Goal: Use online tool/utility: Use online tool/utility

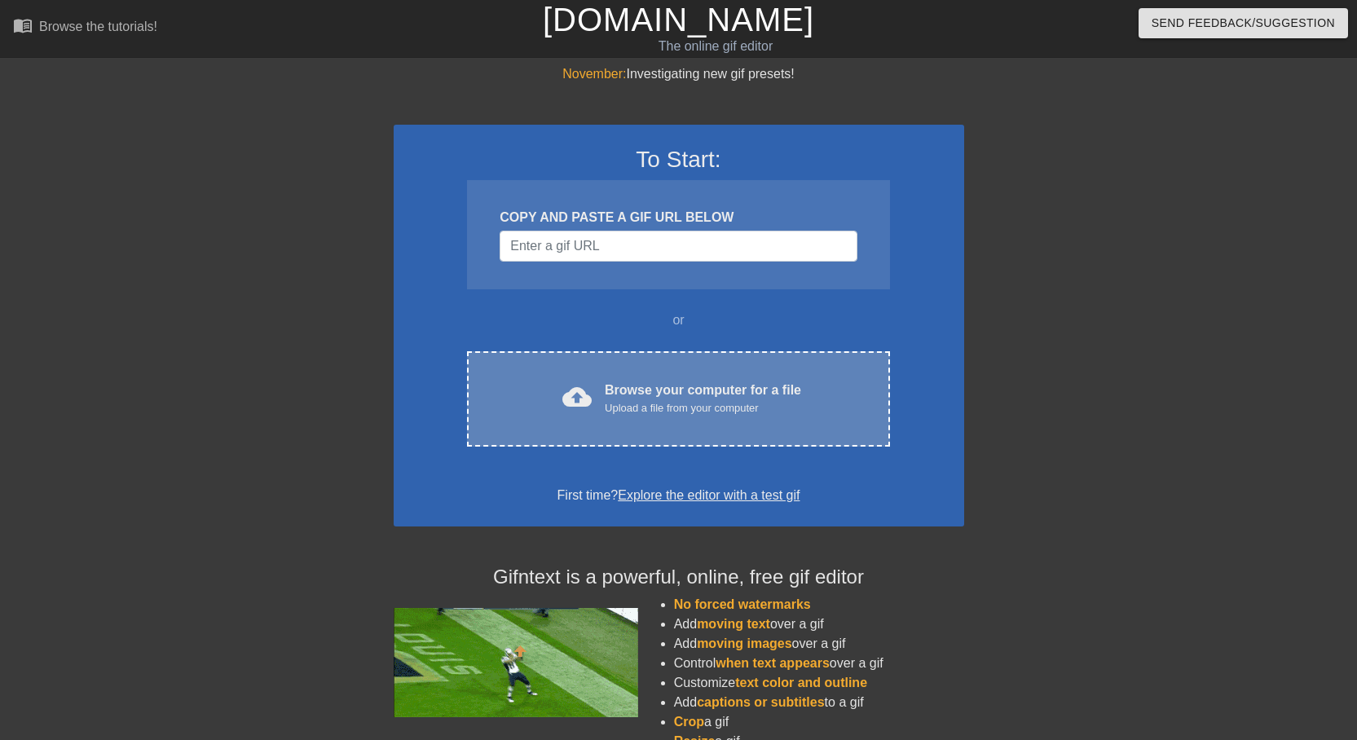
click at [623, 429] on div "cloud_upload Browse your computer for a file Upload a file from your computer C…" at bounding box center [678, 398] width 422 height 95
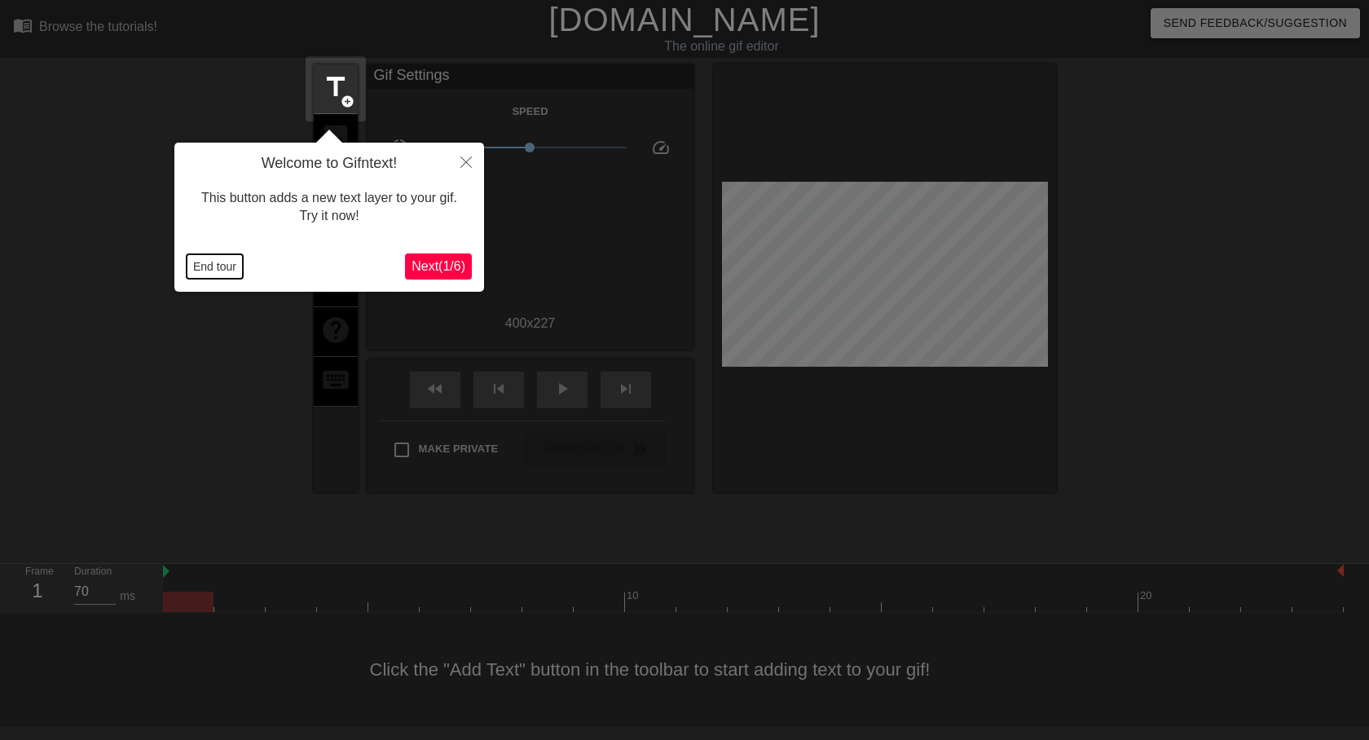
click at [232, 262] on button "End tour" at bounding box center [215, 266] width 56 height 24
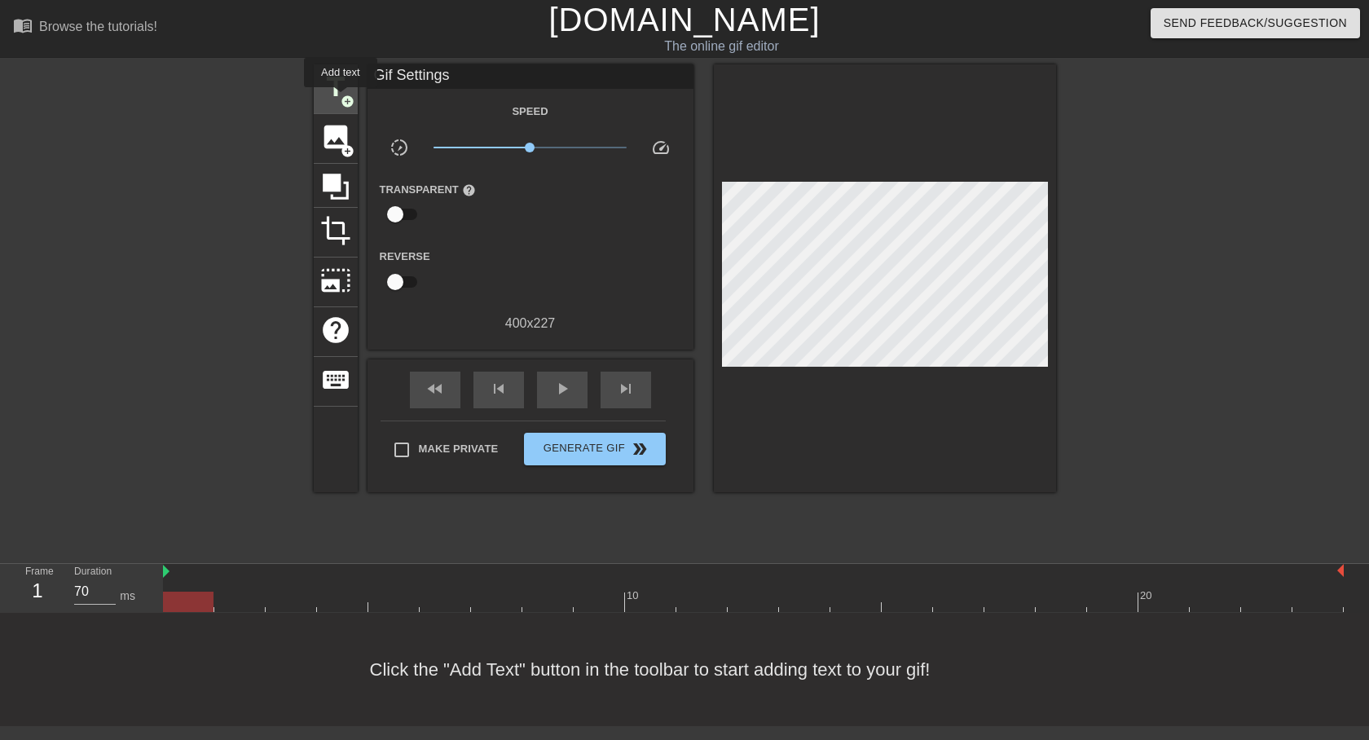
click at [341, 99] on span "add_circle" at bounding box center [348, 102] width 14 height 14
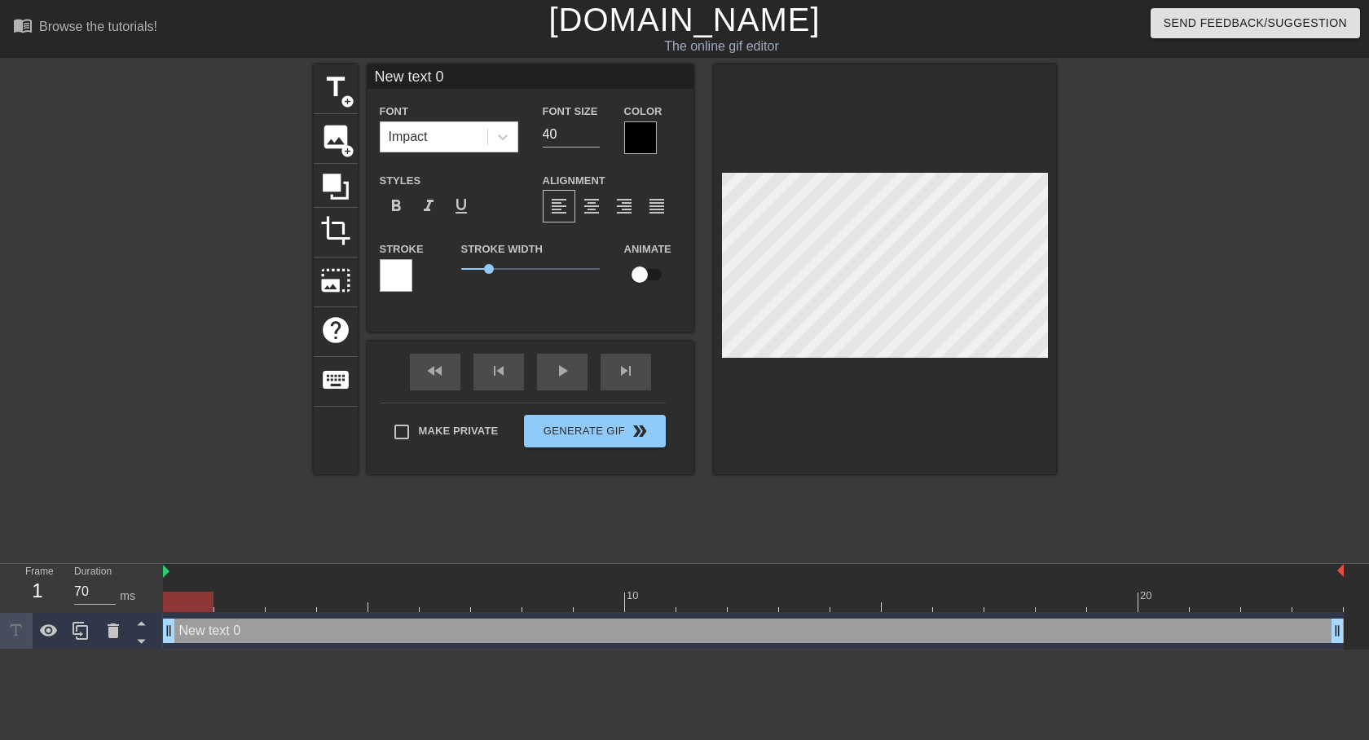
type input "New text"
type textarea "New text"
type input "New text"
type textarea "New text"
type input "New tex"
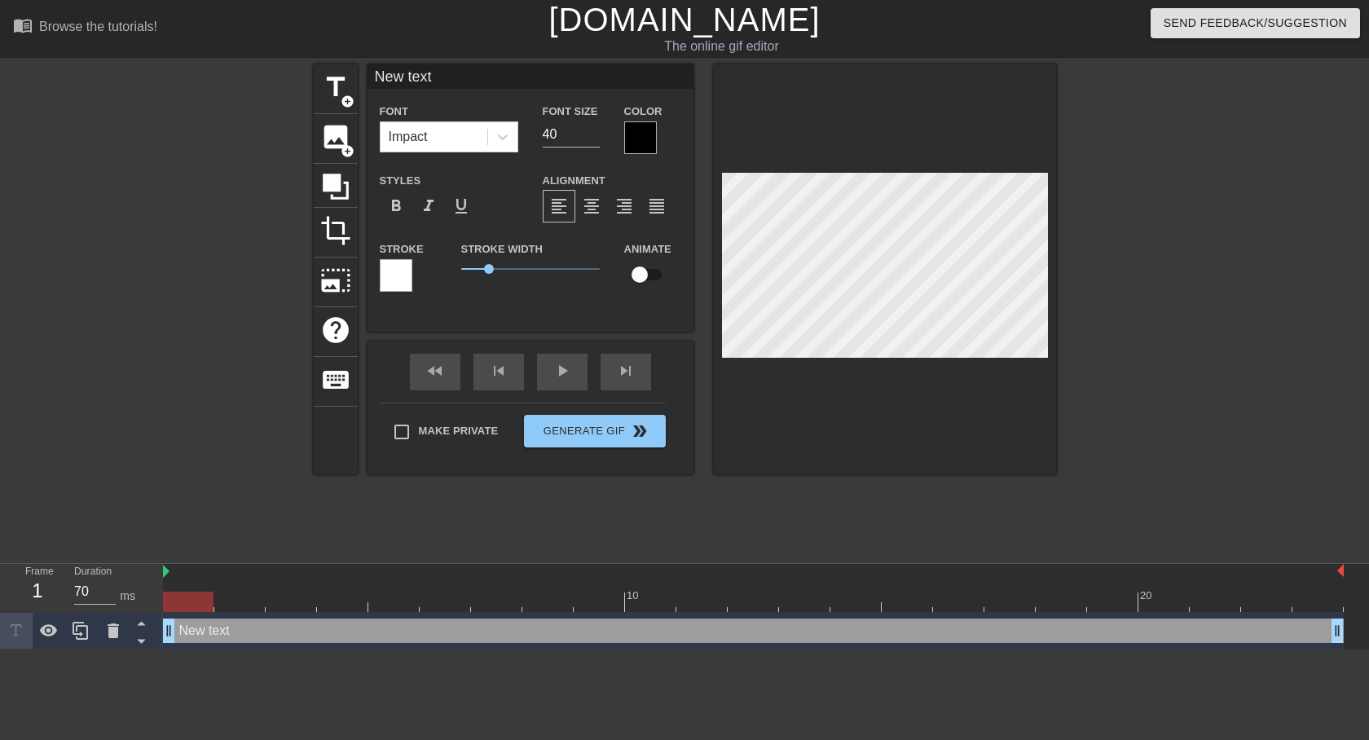
type textarea "New tex"
type input "New te"
type textarea "New te"
type input "New t"
type textarea "New t"
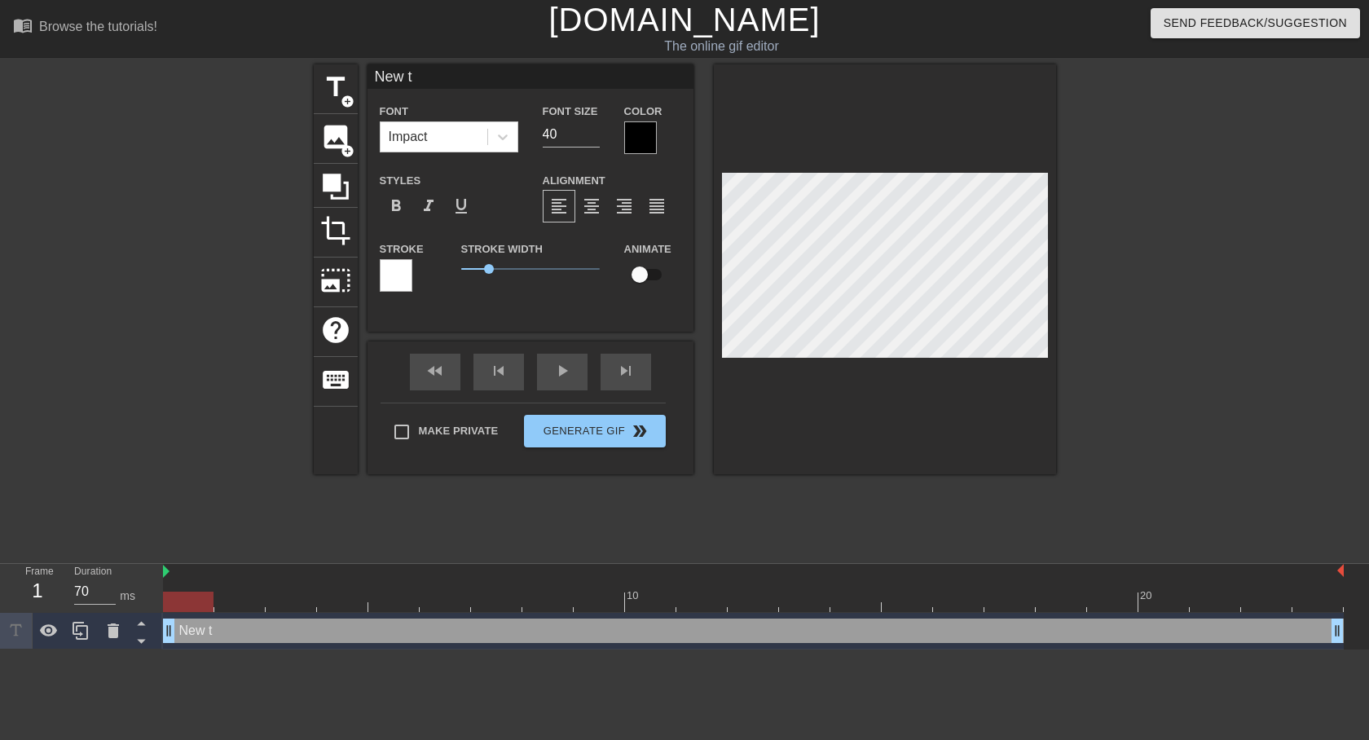
type input "New"
type textarea "New"
type input "New"
type textarea "New"
type input "Ne"
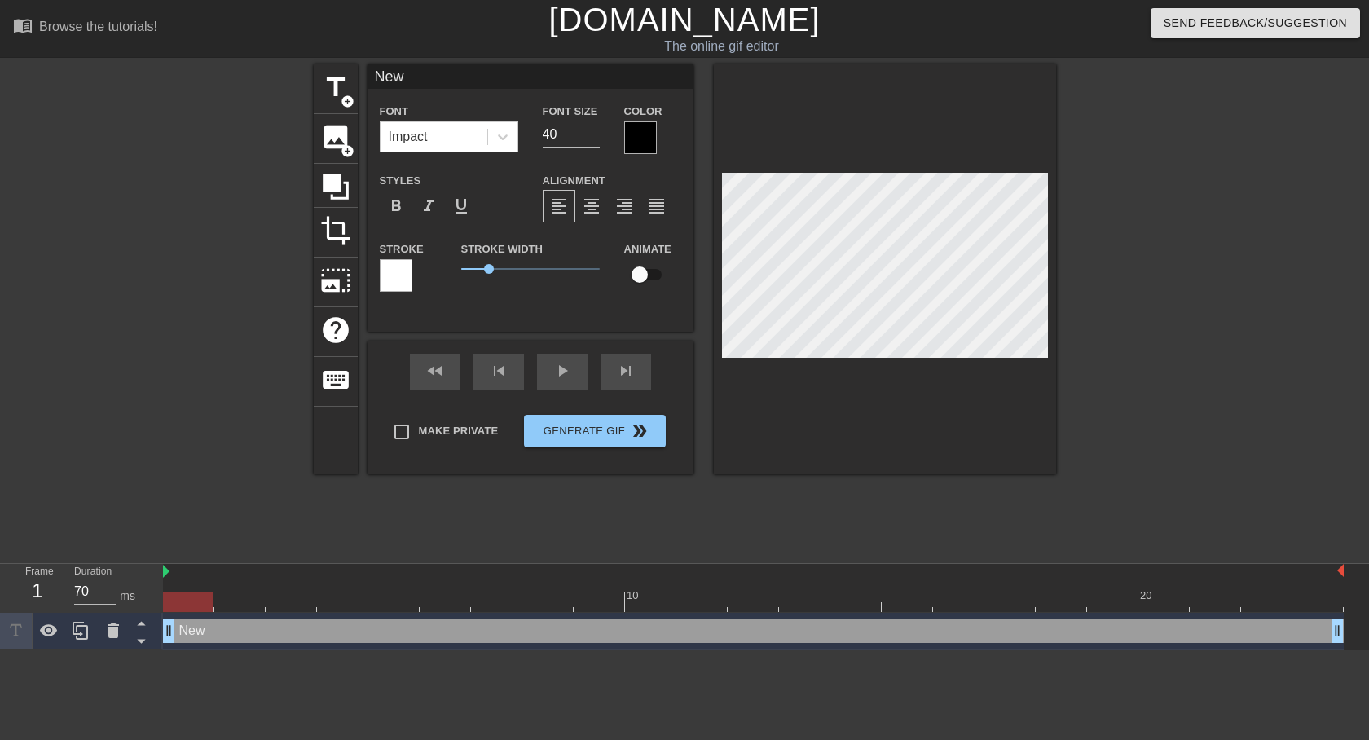
type textarea "Ne"
type input "N"
type textarea "N"
type input "I"
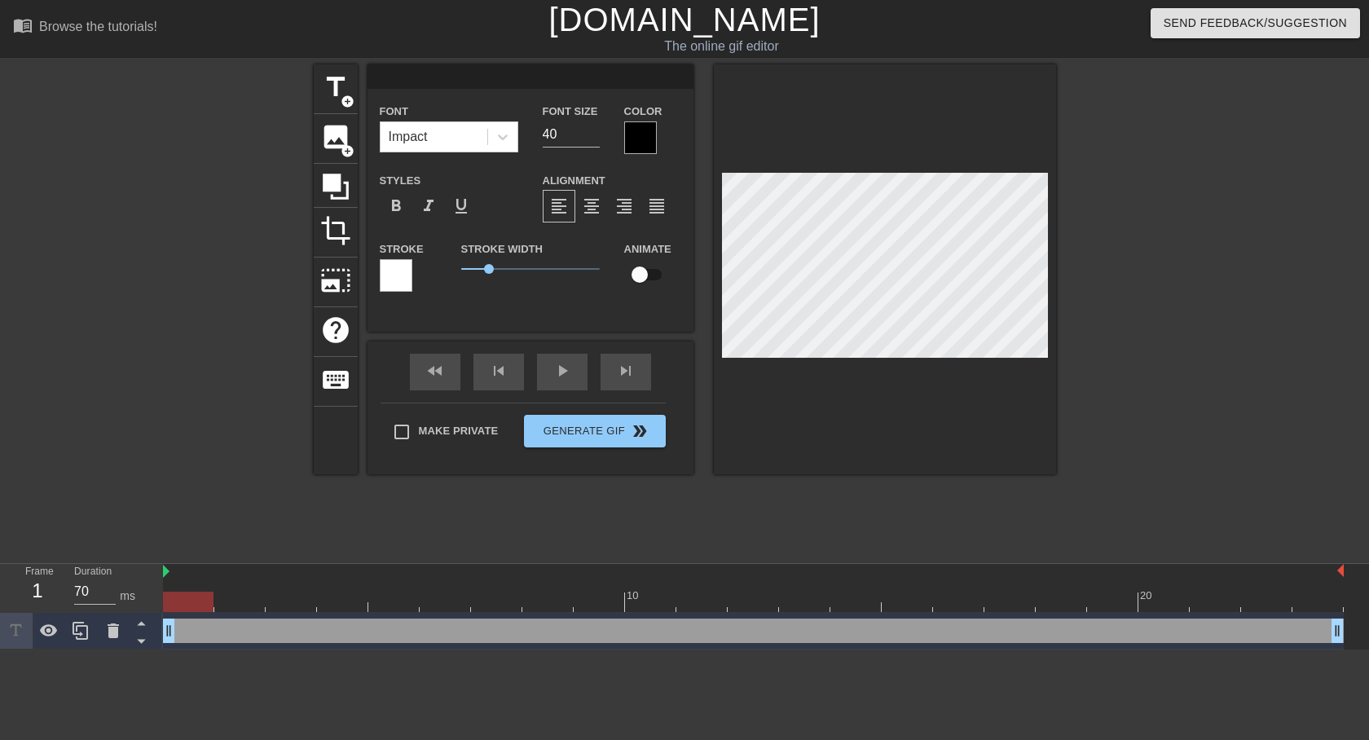
type textarea "I"
type input "I"
type textarea "I"
type input "I r"
type textarea "I r"
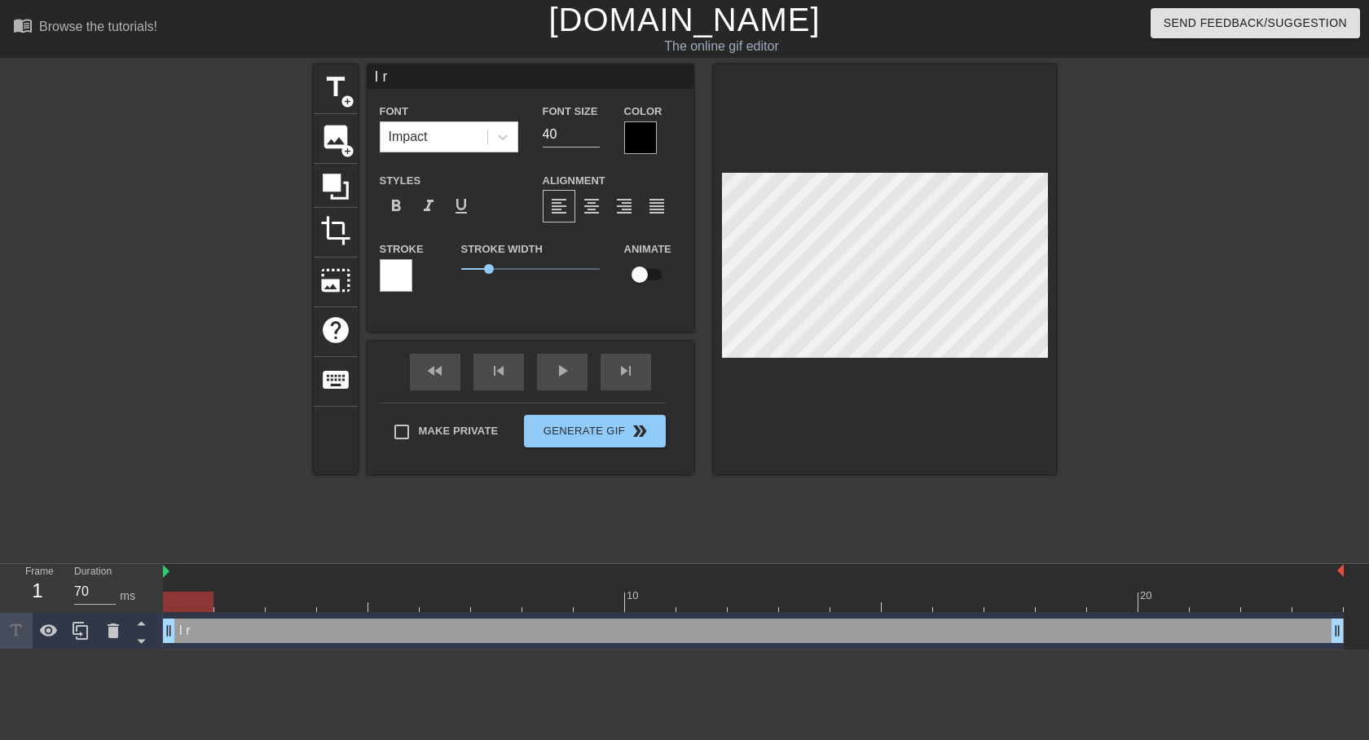
type input "I re"
type textarea "I re"
type input "I rea"
type textarea "I rea"
type input "I real"
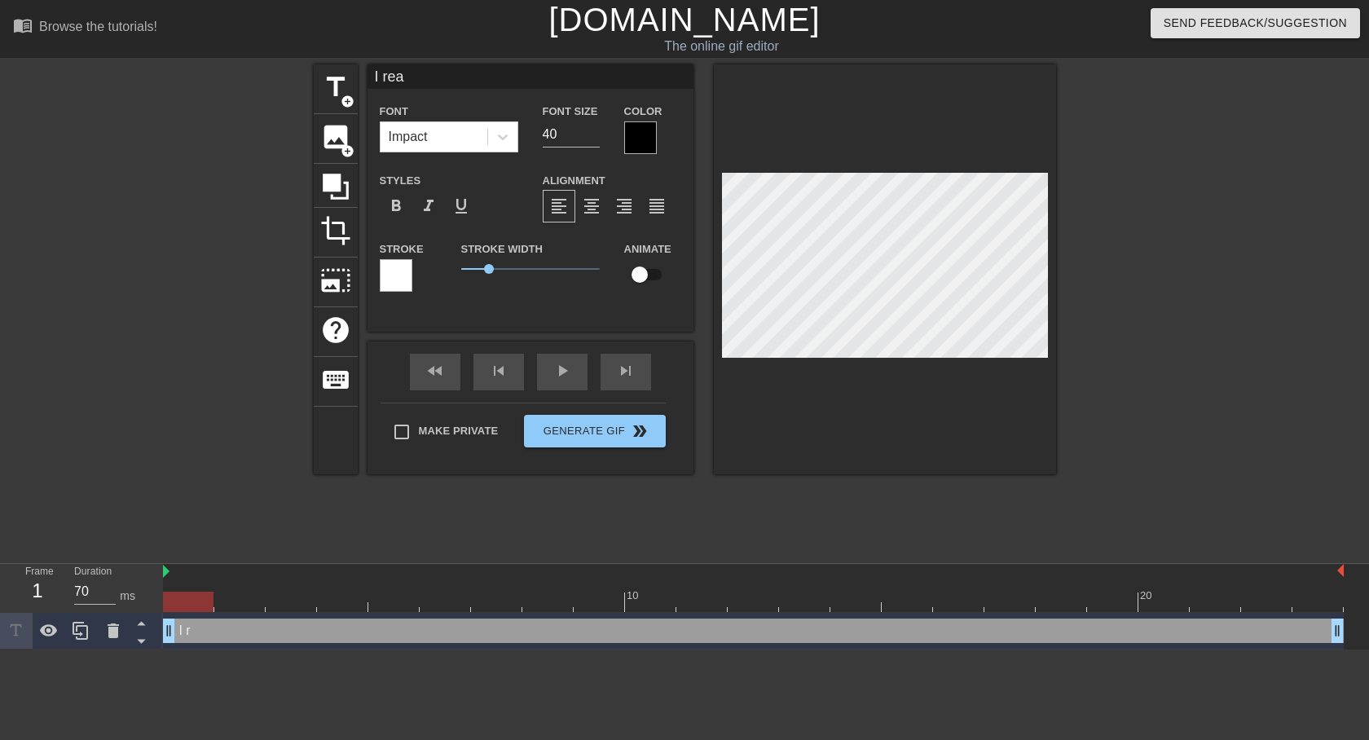
type textarea "I real"
type input "I reall"
type textarea "I reall"
type input "I really"
type textarea "I really"
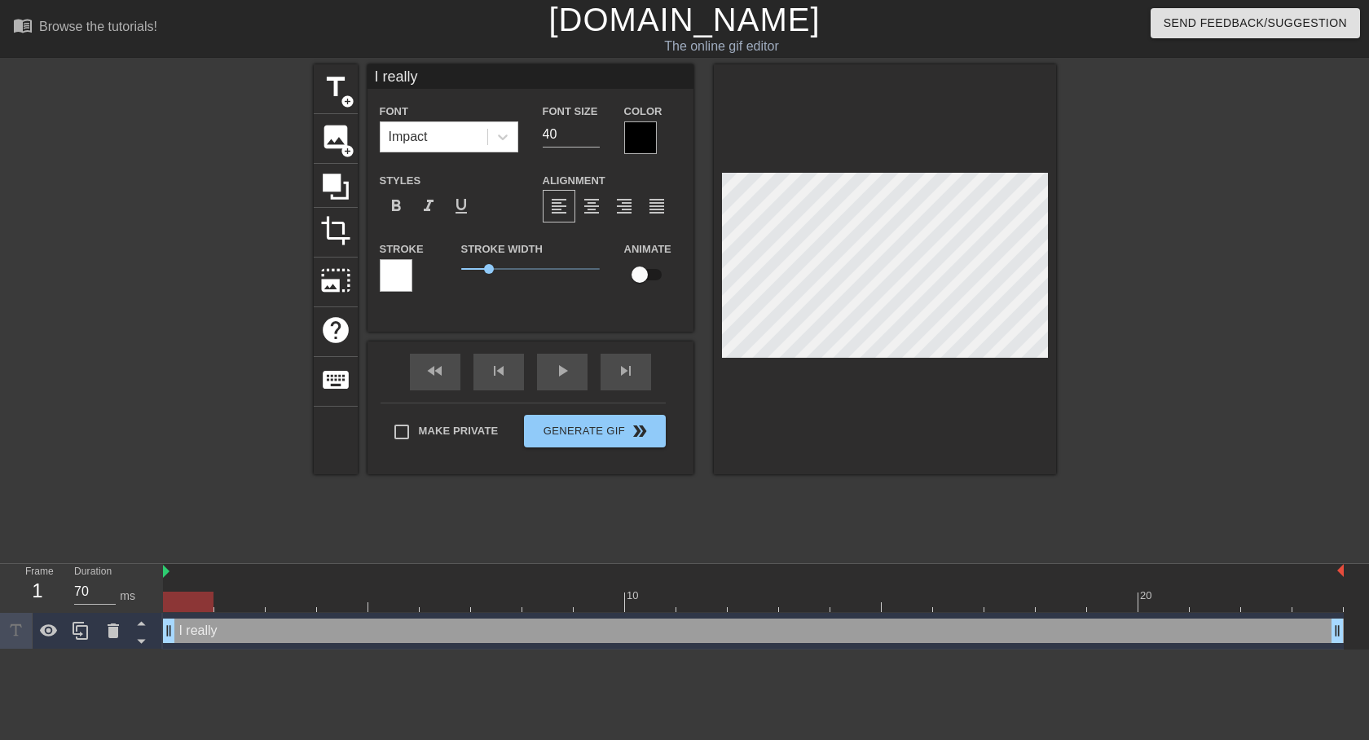
type input "I really"
type textarea "I really"
type input "I really h"
type textarea "I really h"
type input "I really ha"
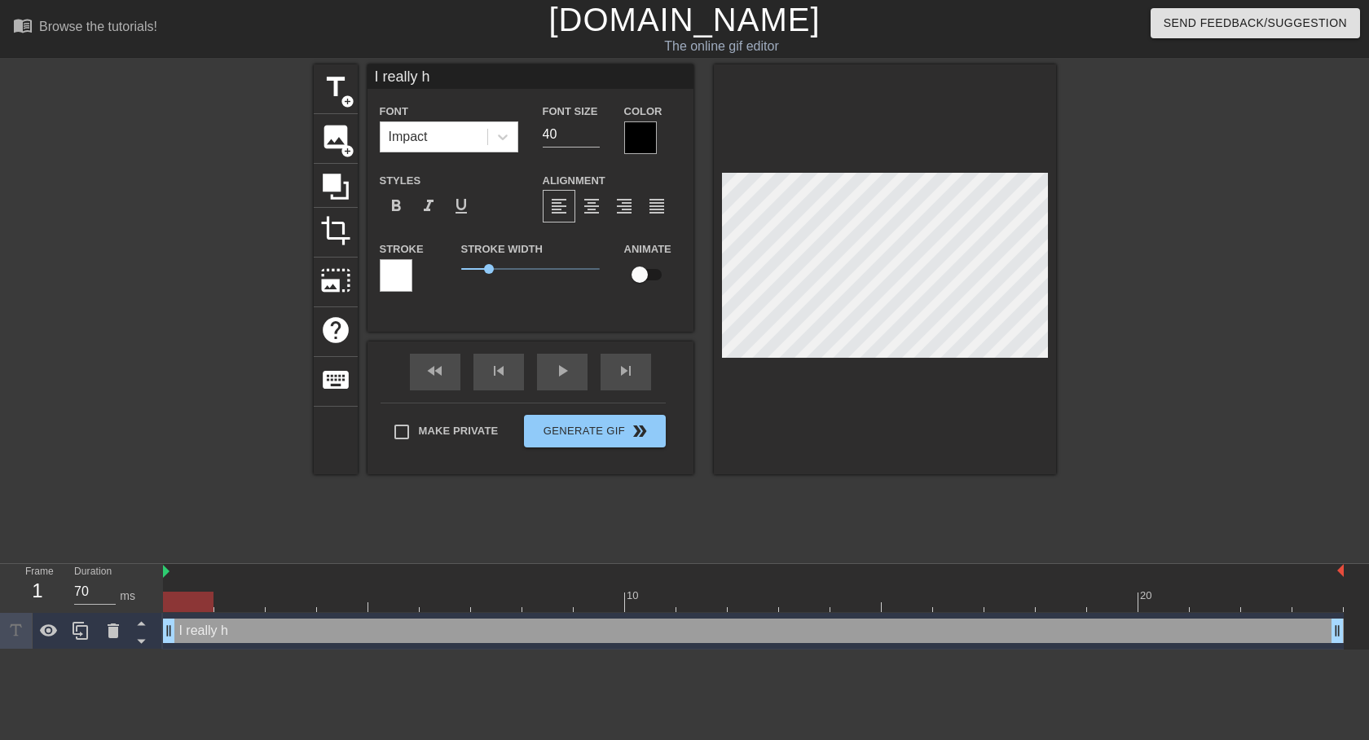
type textarea "I really ha"
type input "I really hat"
type textarea "I really hat"
type input "I really hat"
type textarea "I really hat"
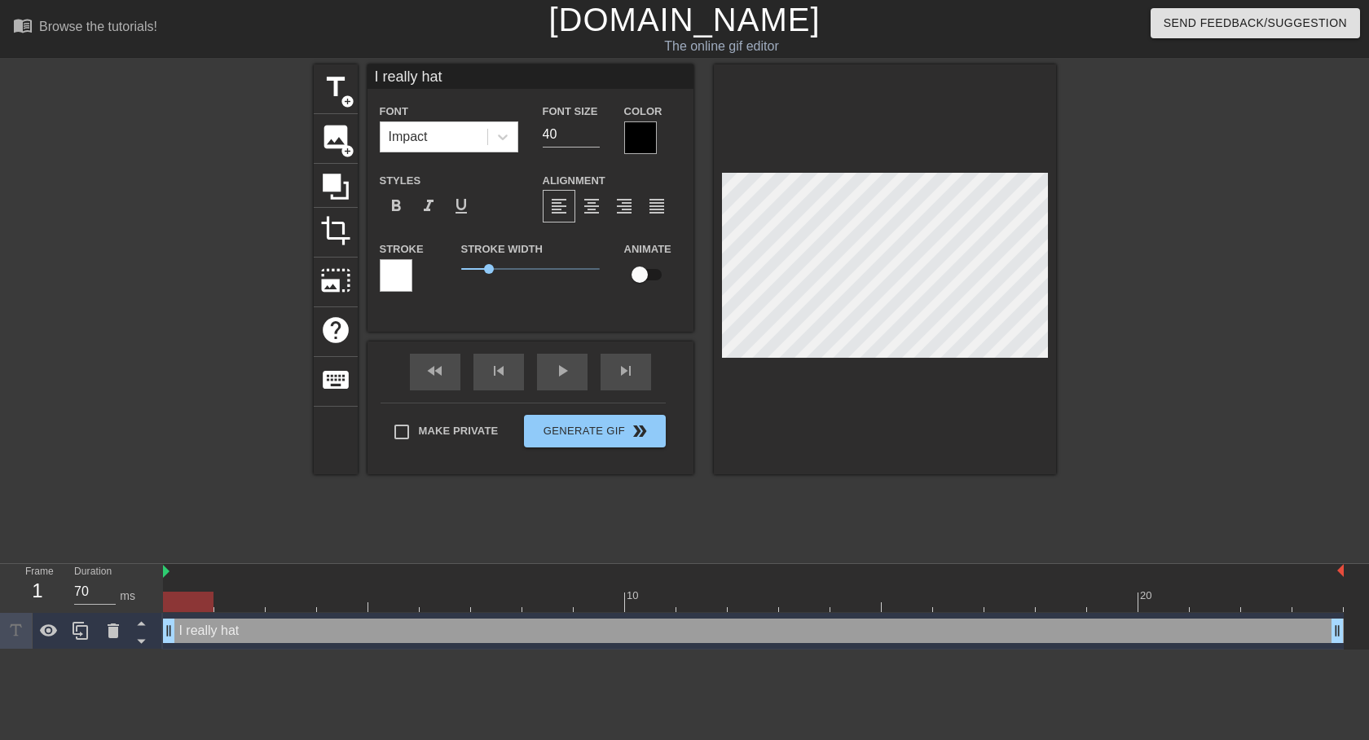
type input "I really hat e"
type textarea "I really hat e"
type input "I really hat"
type textarea "I really hat"
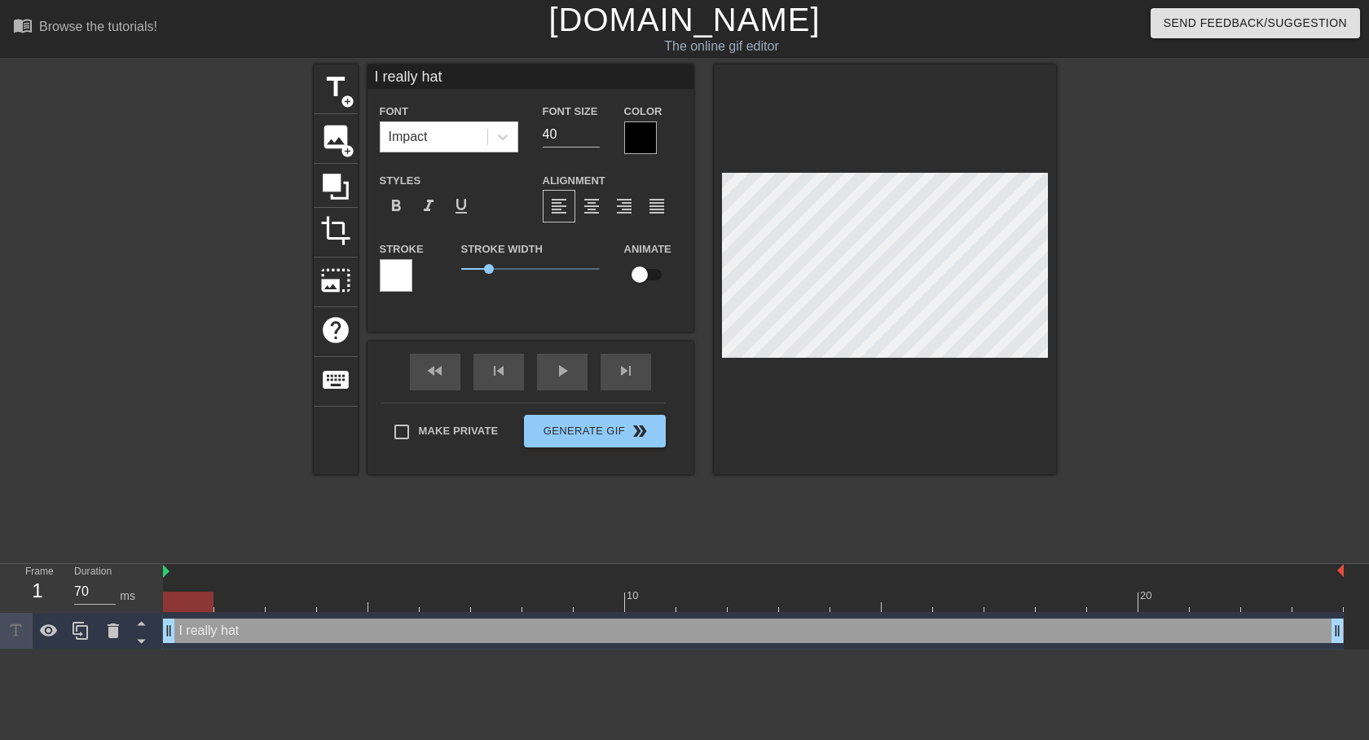
type input "I really hat"
type textarea "I really hat"
type input "I really hate"
type textarea "I really hate"
type input "I really hatet"
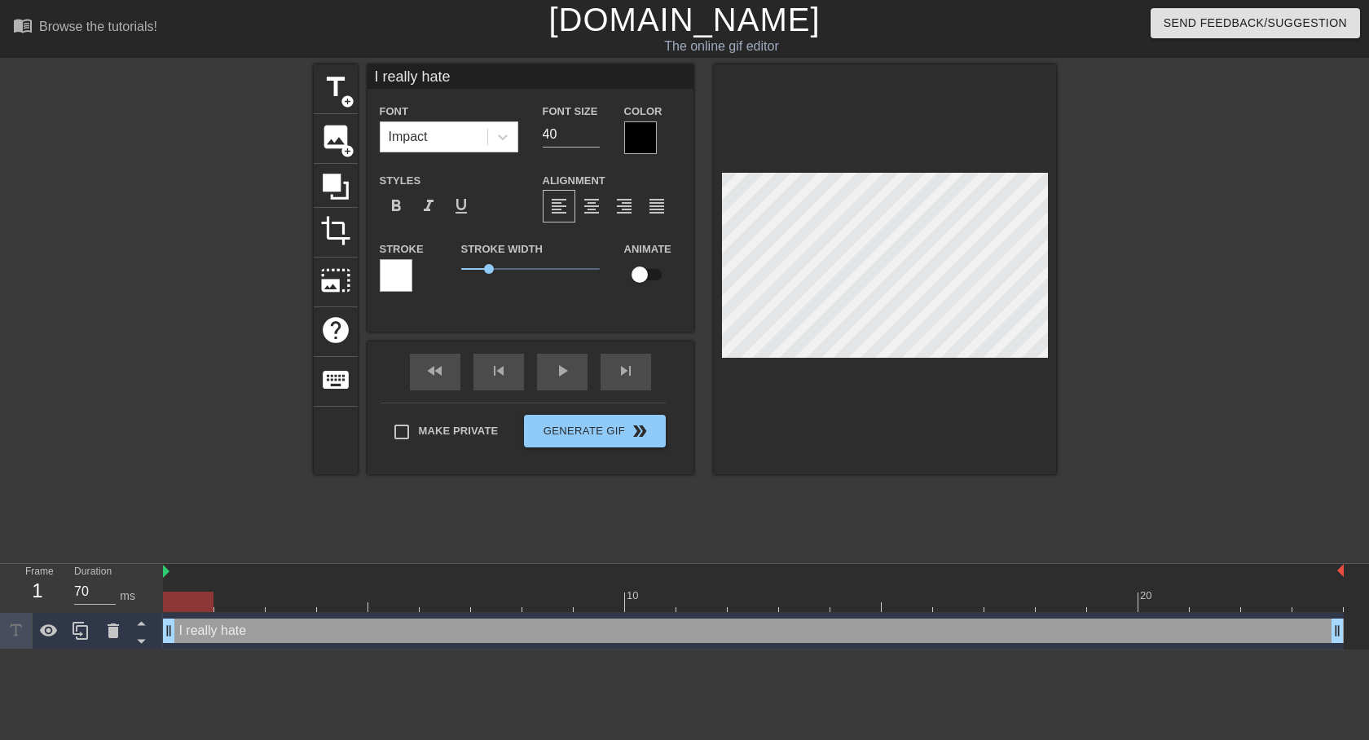
type textarea "I really hatet"
type input "I really hatet"
type textarea "I really hatet"
type input "I really hatet"
type textarea "I really hatet"
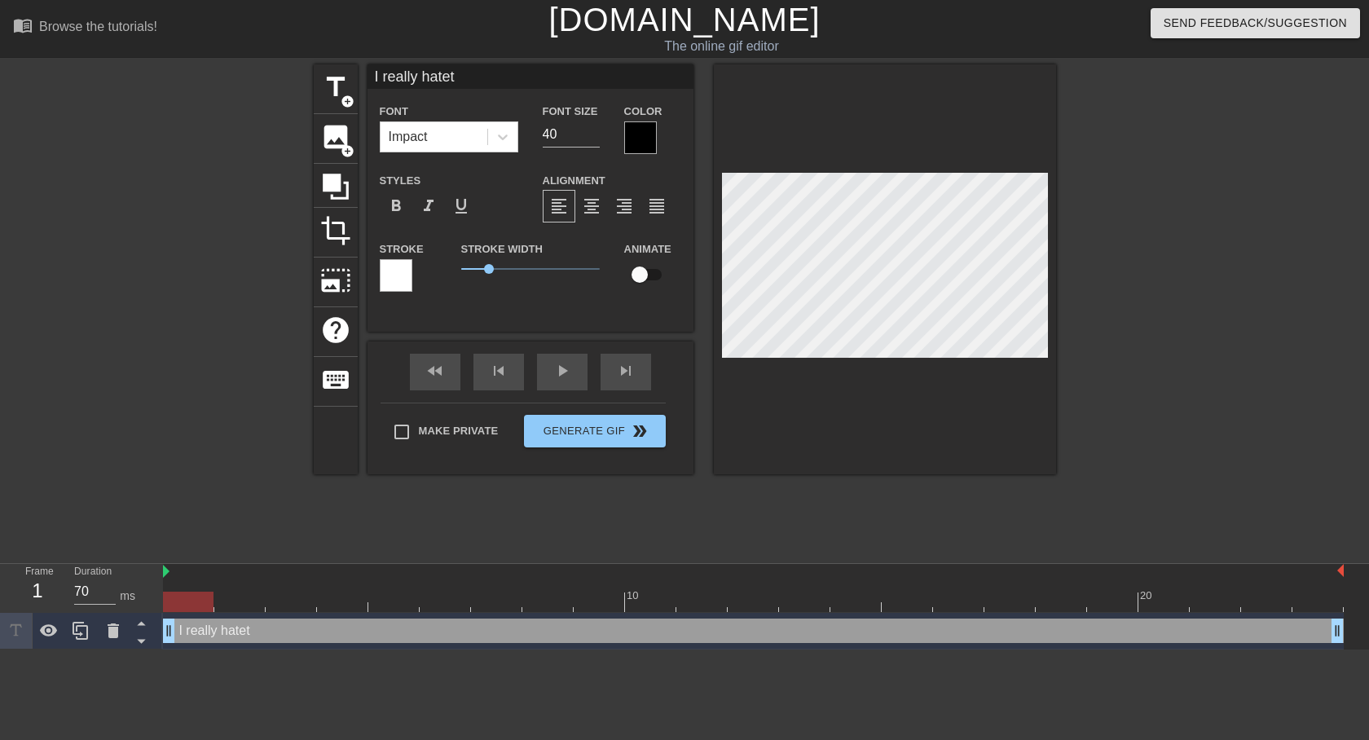
type input "I really hate"
type textarea "I really hate"
type input "I really hate"
type textarea "I really hate"
type input "I really hate t"
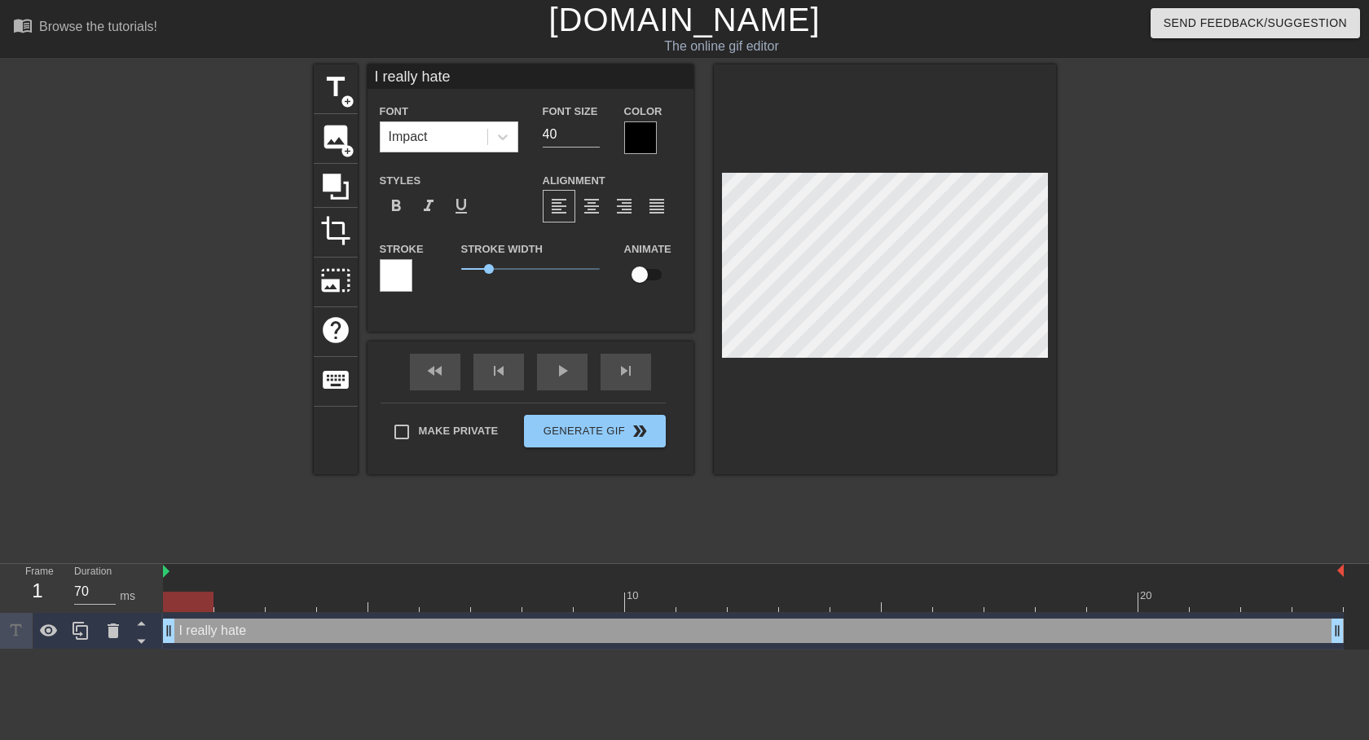
type textarea "I really hate t"
type input "I really hate th"
type textarea "I really hate th"
type input "I really hate tha"
type textarea "I really hate tha"
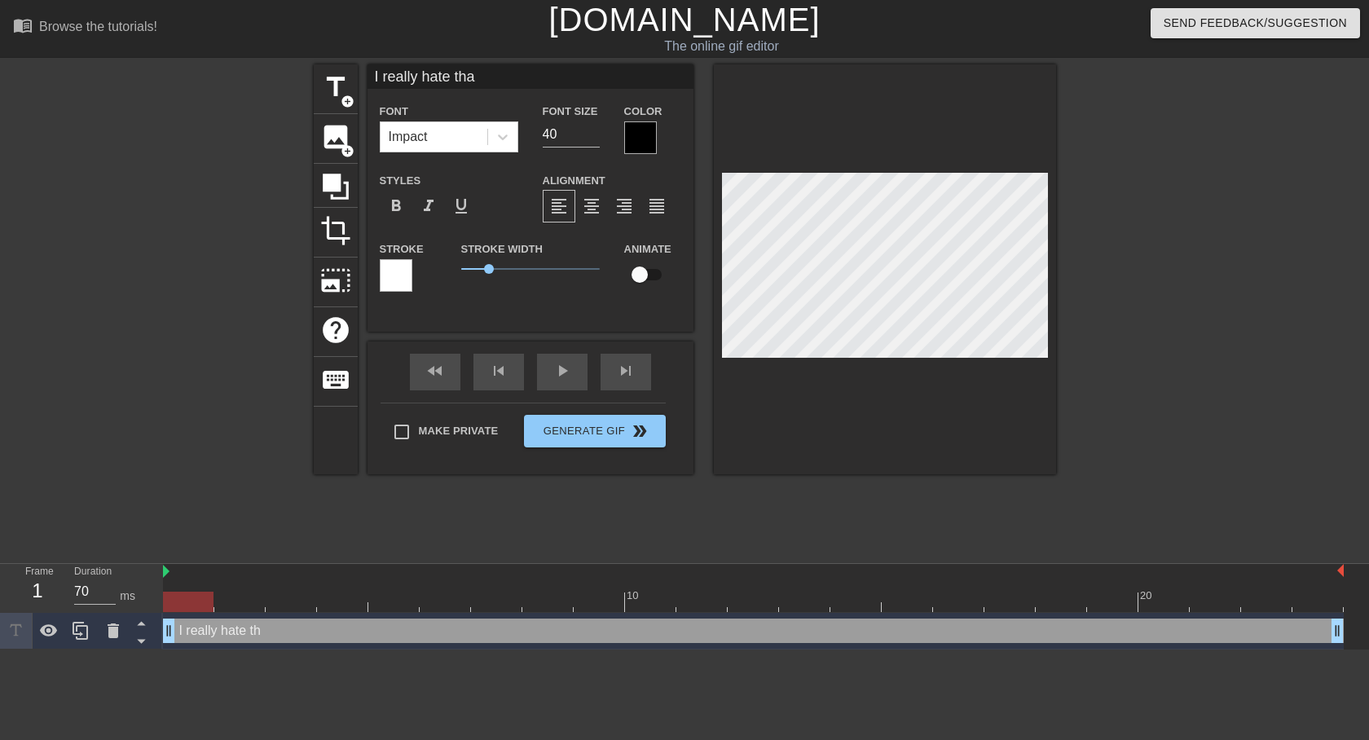
type input "I really hate that"
type textarea "I really hate that"
type input "I really hate that"
type textarea "I really hate that"
type input "I really hate that n"
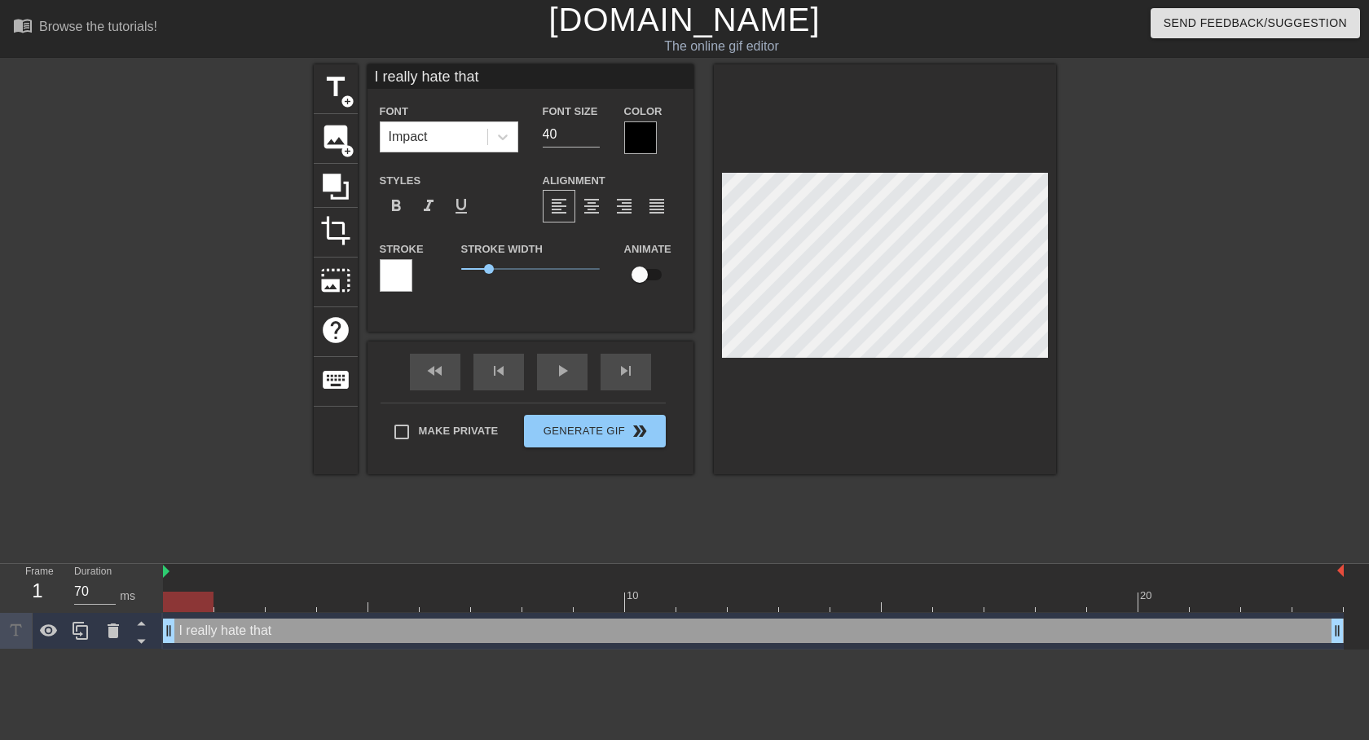
type textarea "I really hate that n"
type input "I really hate that na"
type textarea "I really hate that na"
type input "I really hate that nam"
type textarea "I really hate that nam"
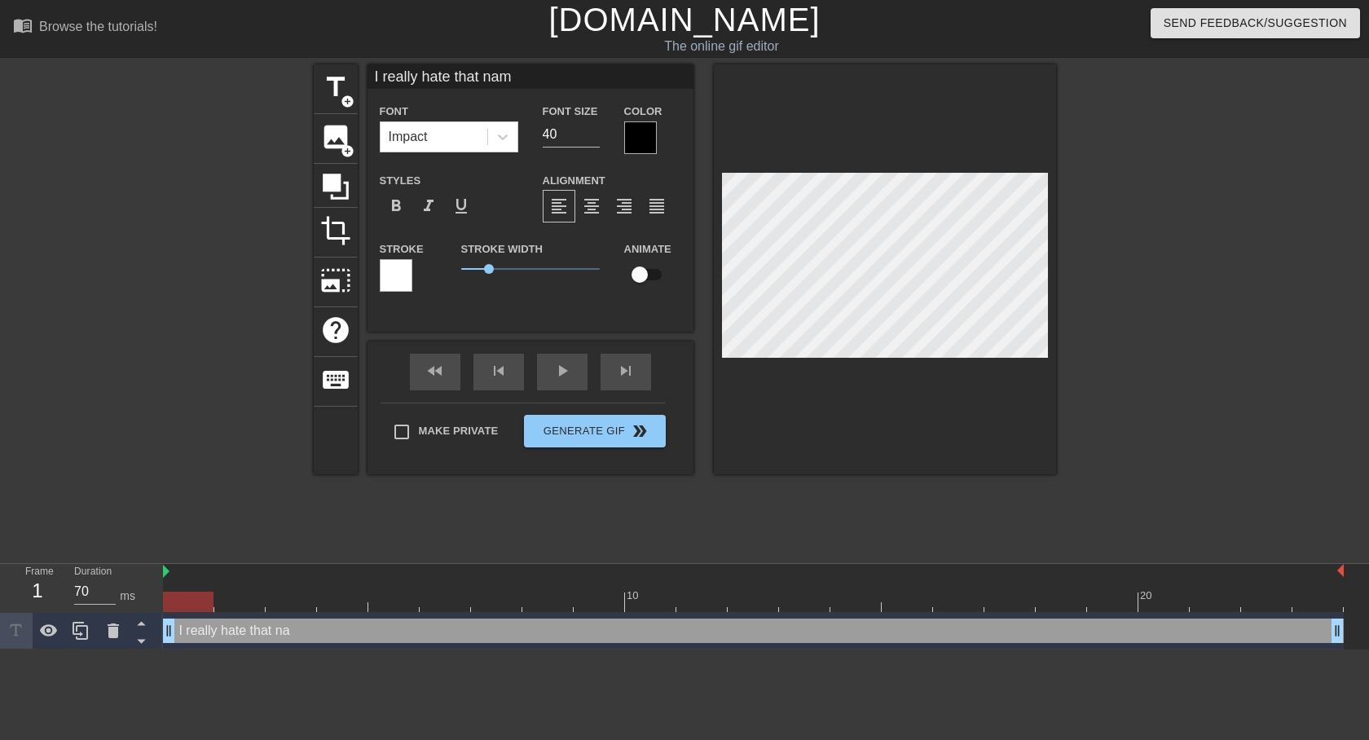
type input "I really hate that name"
type textarea "I really hate that name"
click at [399, 278] on div at bounding box center [396, 275] width 33 height 33
click at [645, 147] on div at bounding box center [640, 137] width 33 height 33
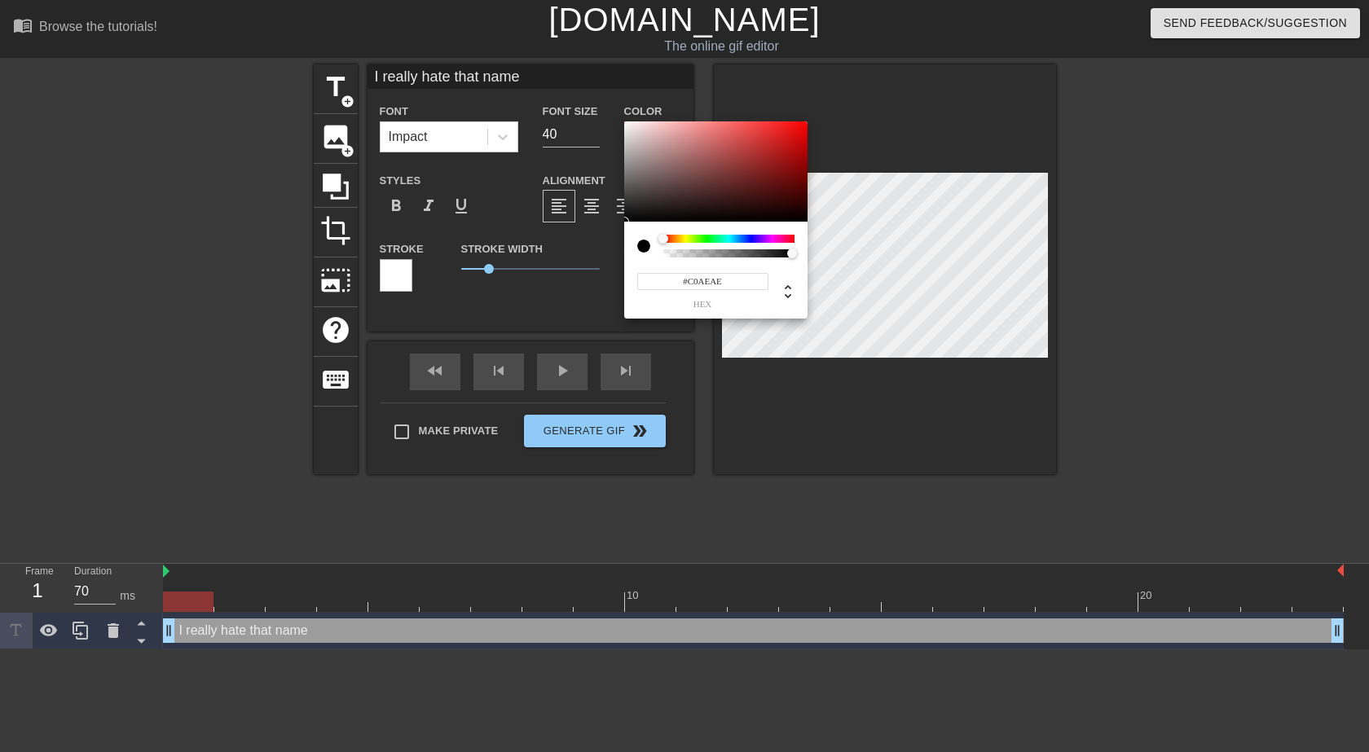
type input "#FFFFFF"
drag, startPoint x: 661, startPoint y: 163, endPoint x: 584, endPoint y: 95, distance: 102.2
click at [584, 95] on div "#FFFFFF hex" at bounding box center [684, 376] width 1369 height 752
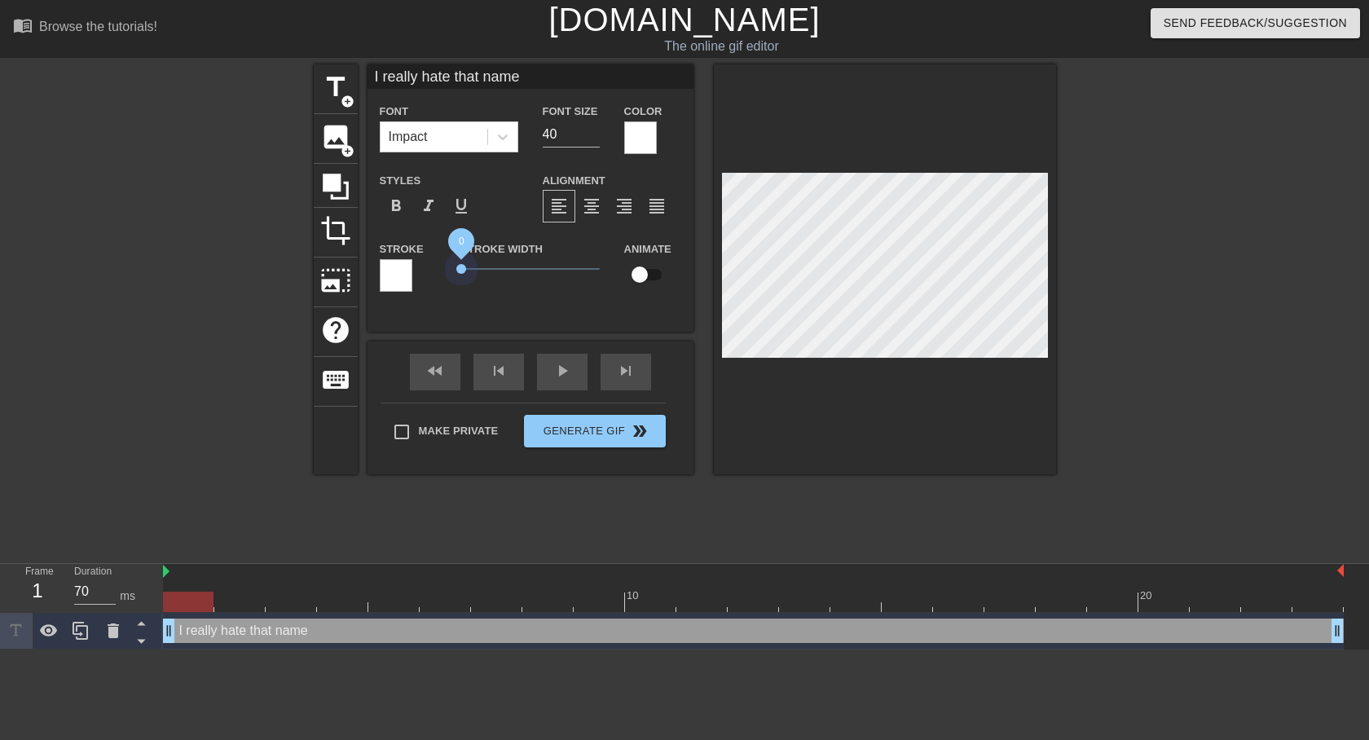
drag, startPoint x: 488, startPoint y: 265, endPoint x: 444, endPoint y: 271, distance: 44.5
click at [444, 271] on div "Stroke Stroke Width 0 Animate" at bounding box center [531, 273] width 326 height 68
click at [504, 139] on icon at bounding box center [503, 137] width 16 height 16
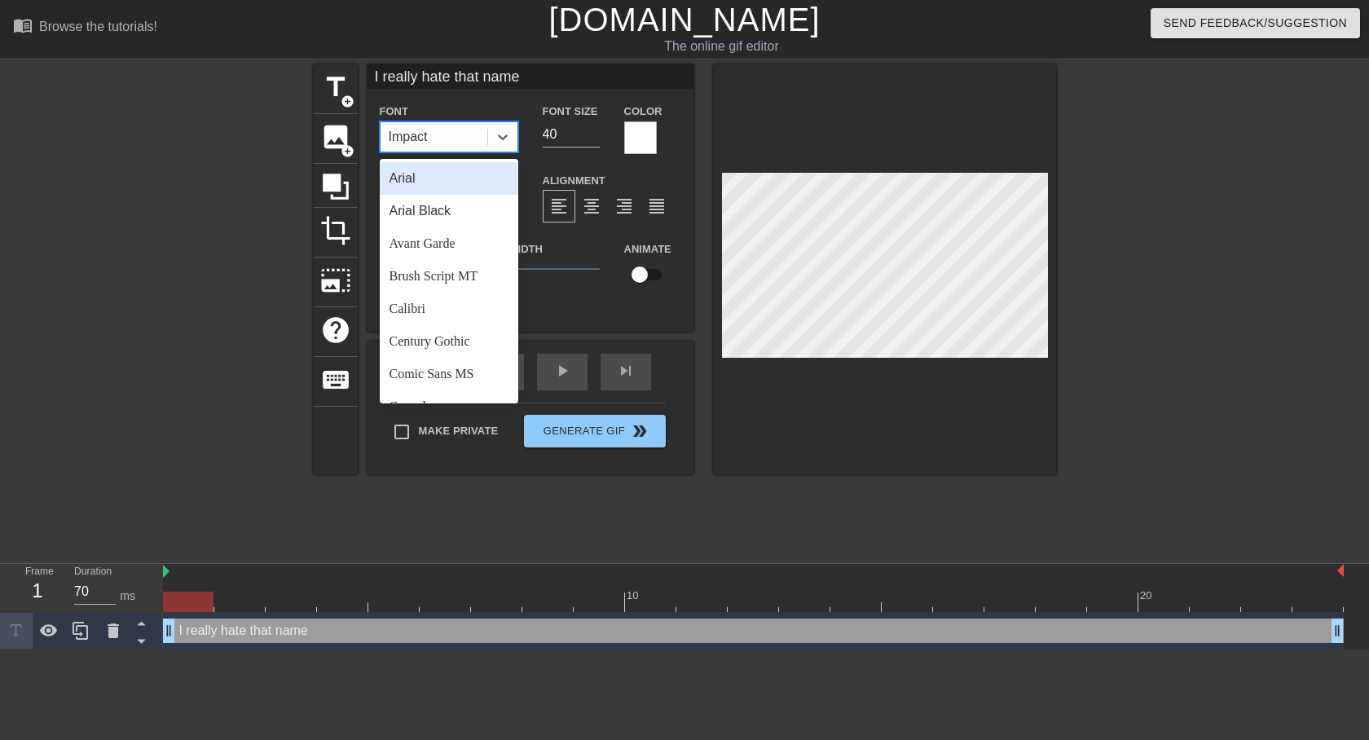
click at [460, 180] on div "Arial" at bounding box center [449, 178] width 139 height 33
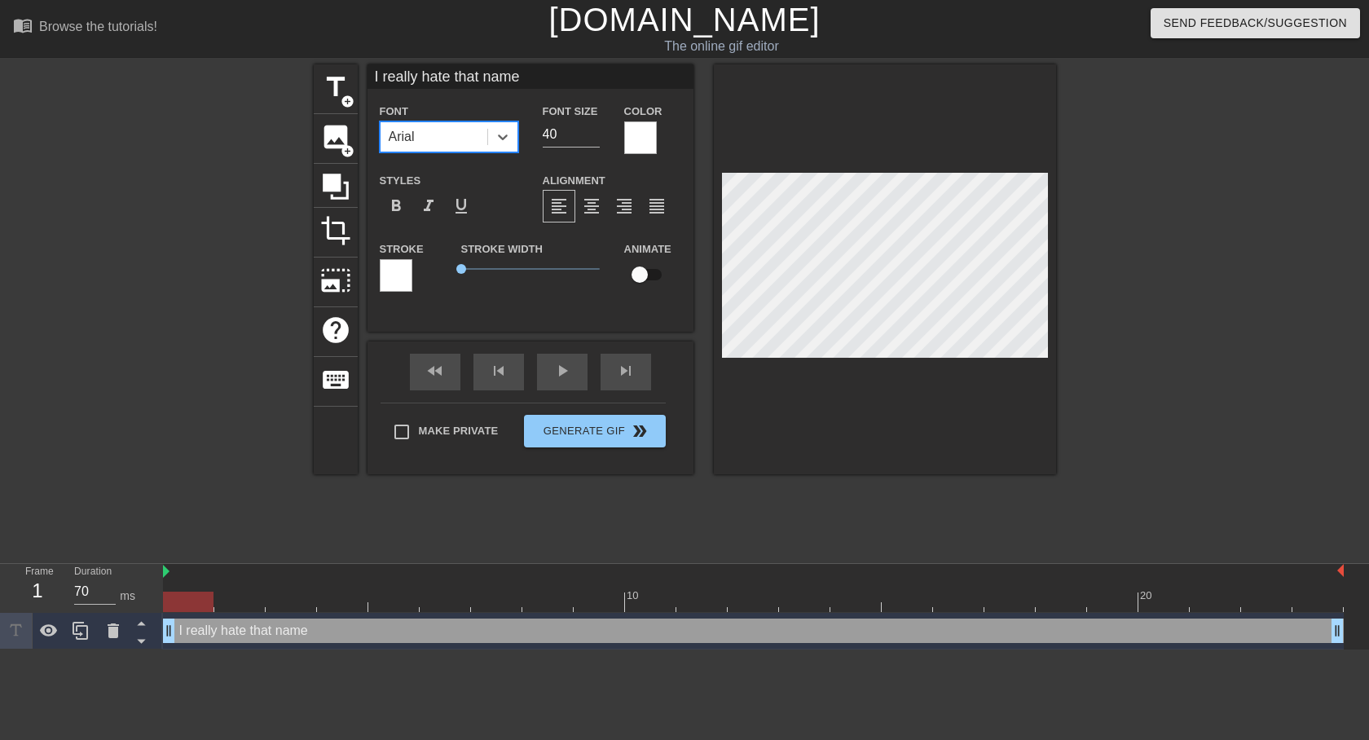
click at [947, 425] on div at bounding box center [885, 269] width 342 height 410
click at [883, 446] on div at bounding box center [885, 269] width 342 height 410
click at [886, 482] on div "title add_circle image add_circle crop photo_size_select_large help keyboard I …" at bounding box center [685, 308] width 742 height 489
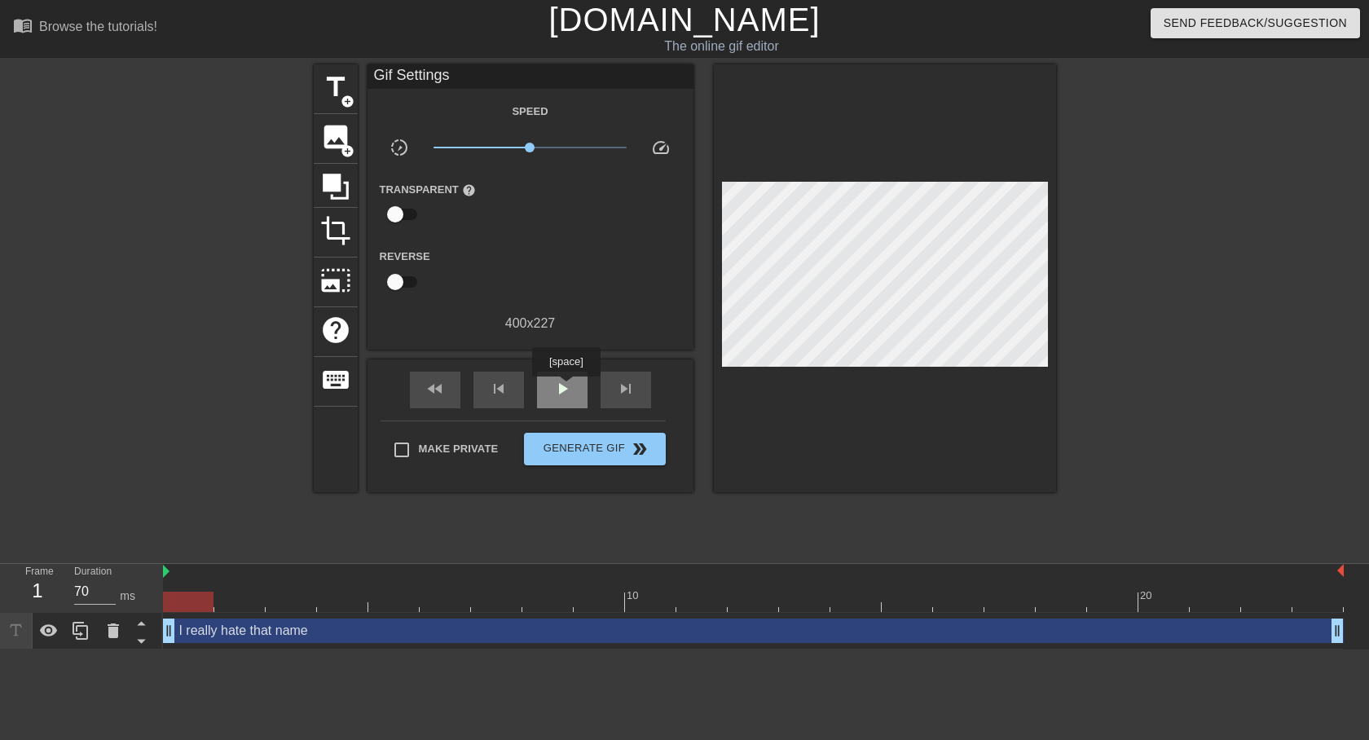
click at [566, 388] on span "play_arrow" at bounding box center [562, 389] width 20 height 20
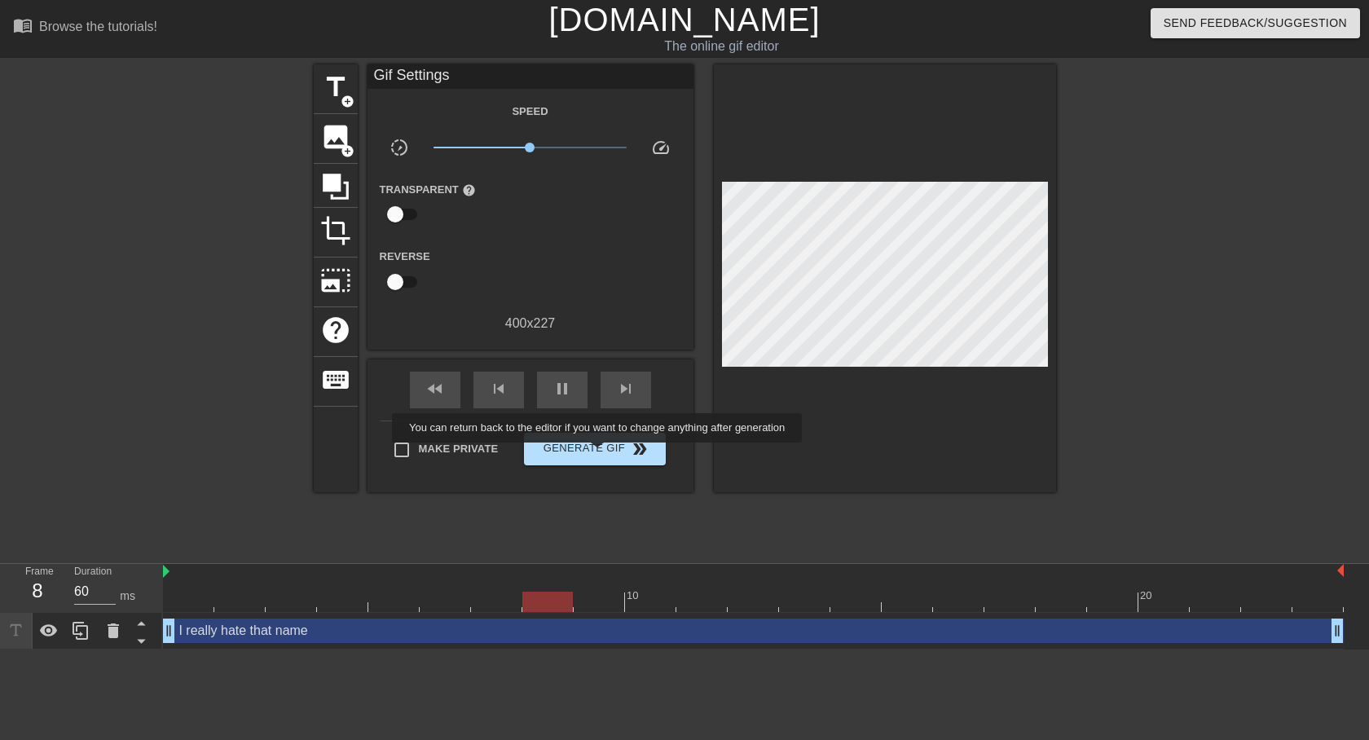
type input "70"
click at [599, 454] on span "Generate Gif double_arrow" at bounding box center [594, 449] width 128 height 20
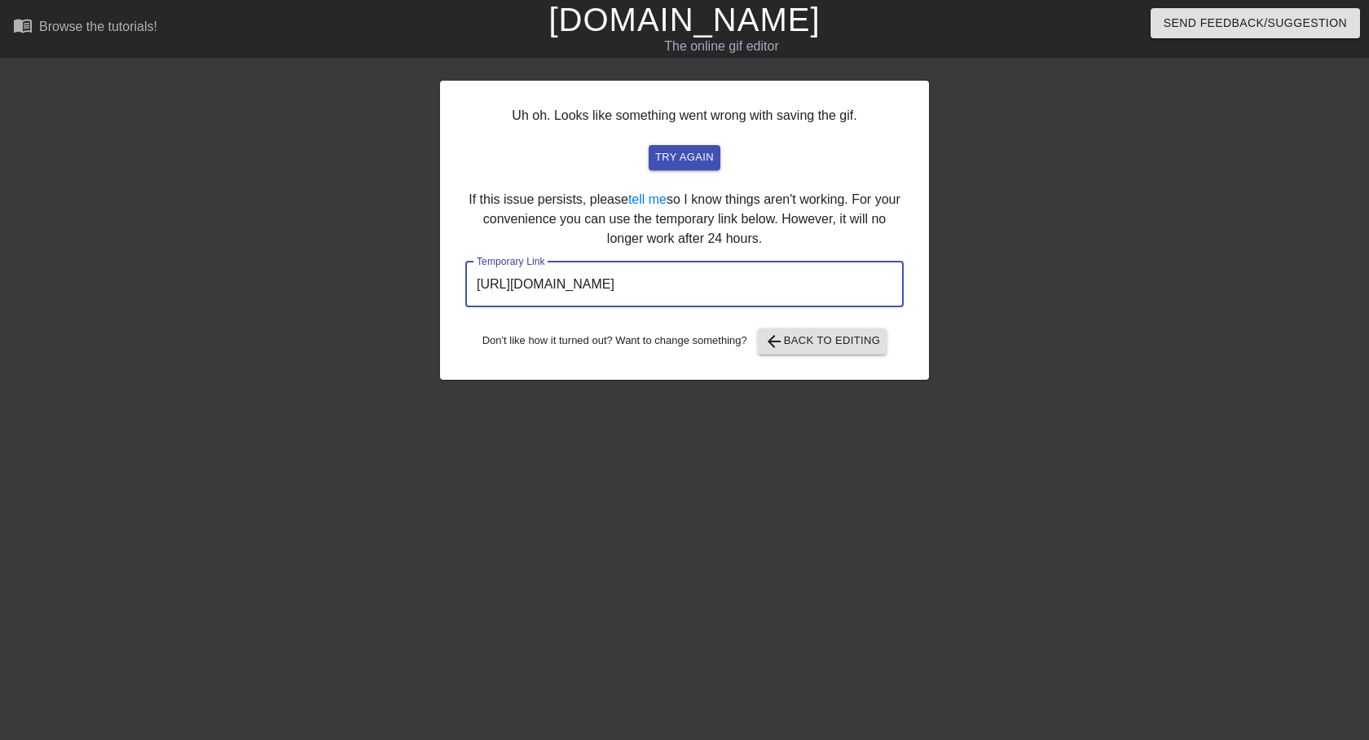
drag, startPoint x: 768, startPoint y: 285, endPoint x: 265, endPoint y: 298, distance: 503.0
click at [265, 298] on div "Uh oh. Looks like something went wrong with saving the gif. try again If this i…" at bounding box center [684, 308] width 1369 height 489
